Goal: Information Seeking & Learning: Understand process/instructions

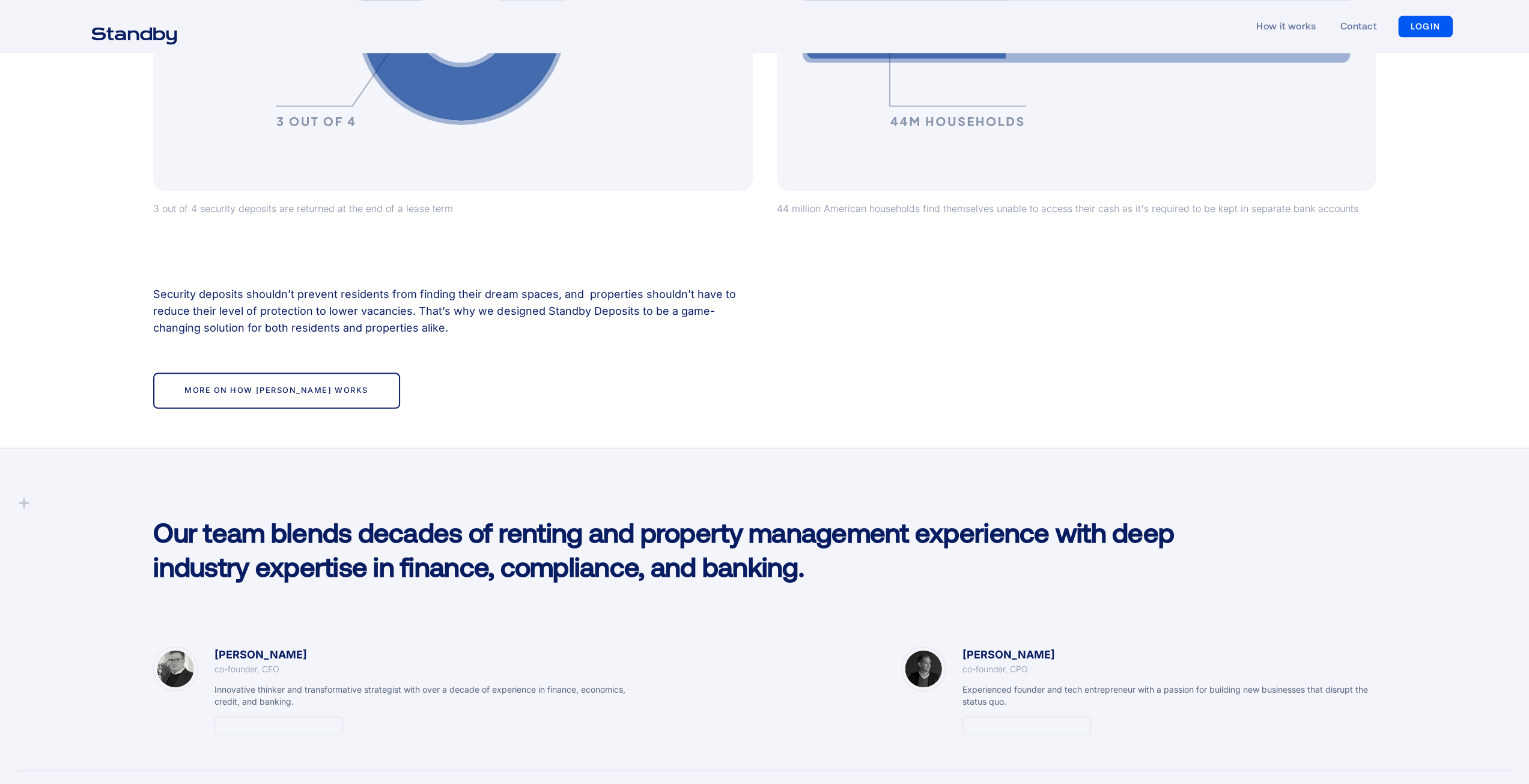
scroll to position [1923, 0]
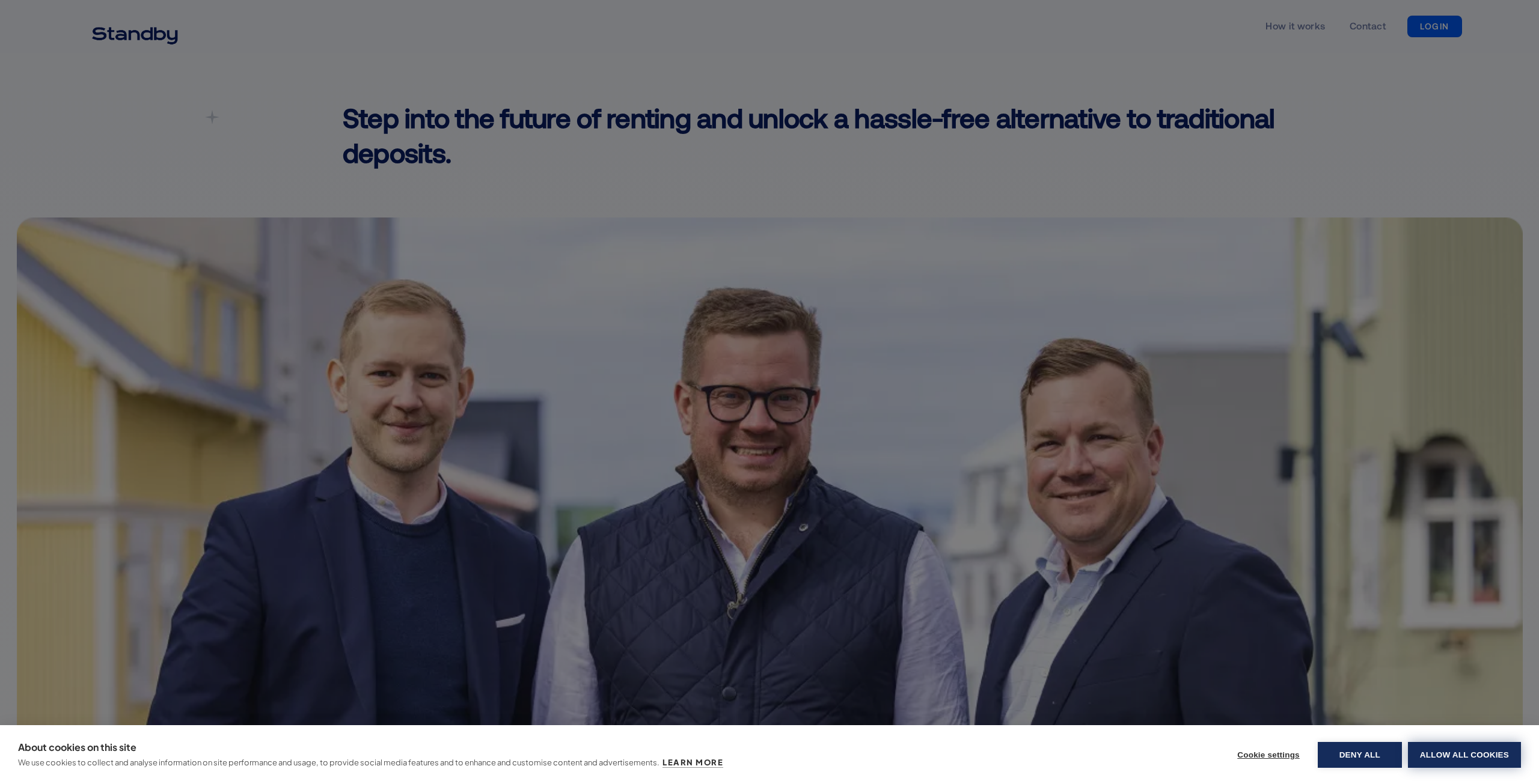
click at [1463, 753] on button "Allow all cookies" at bounding box center [1465, 755] width 113 height 26
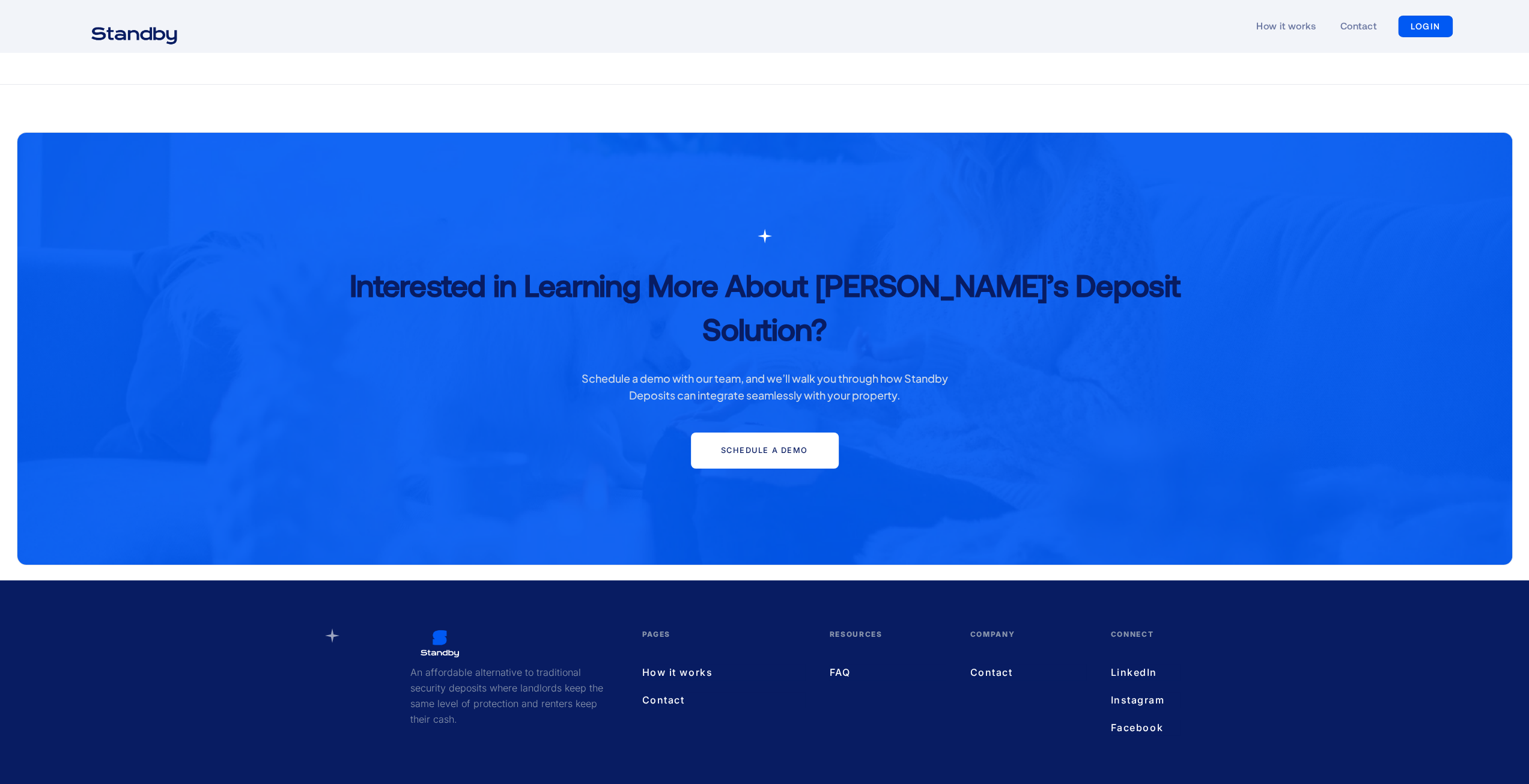
scroll to position [4333, 0]
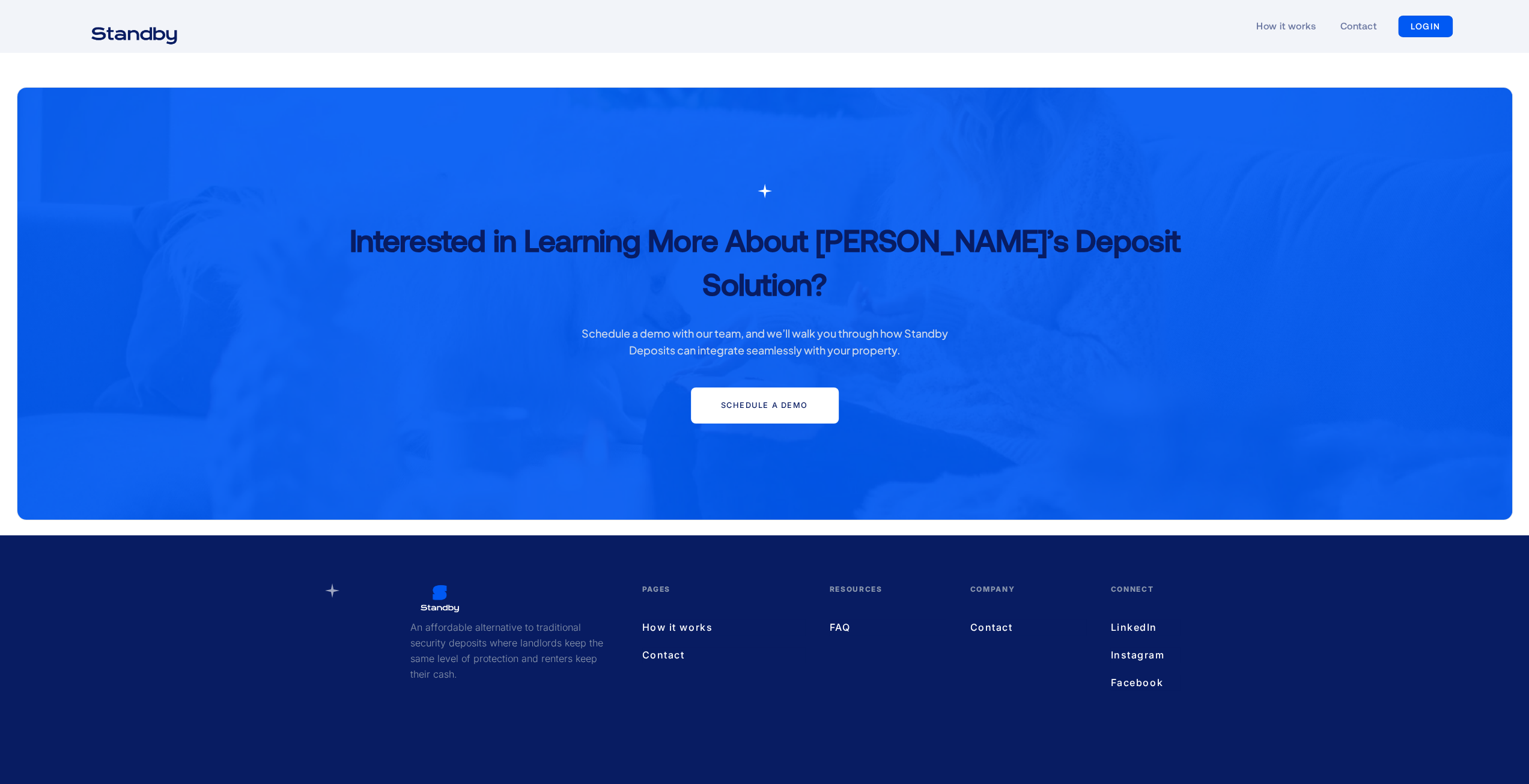
click at [671, 620] on link "How it works" at bounding box center [723, 628] width 163 height 15
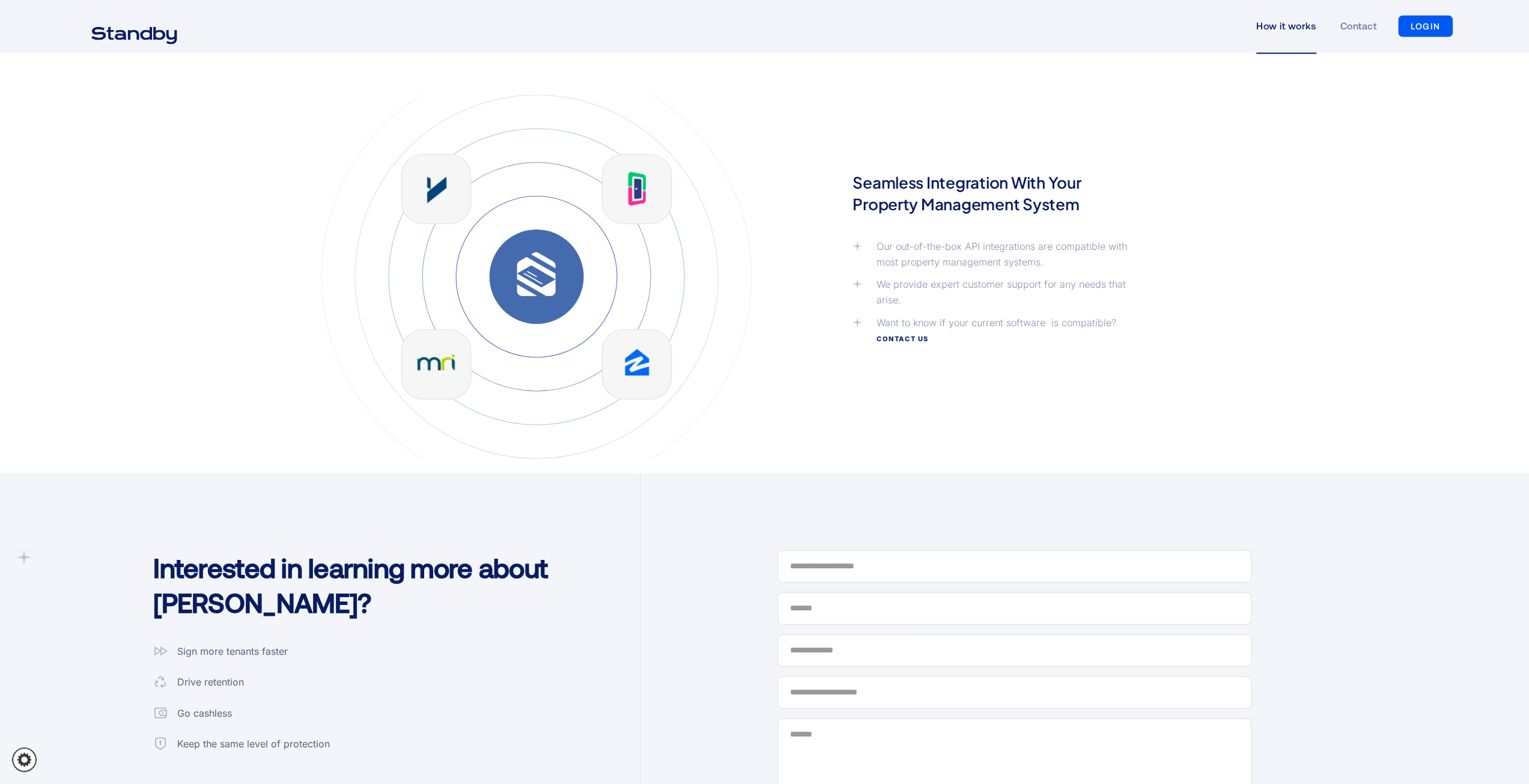
scroll to position [3087, 0]
